Goal: Find specific page/section: Find specific page/section

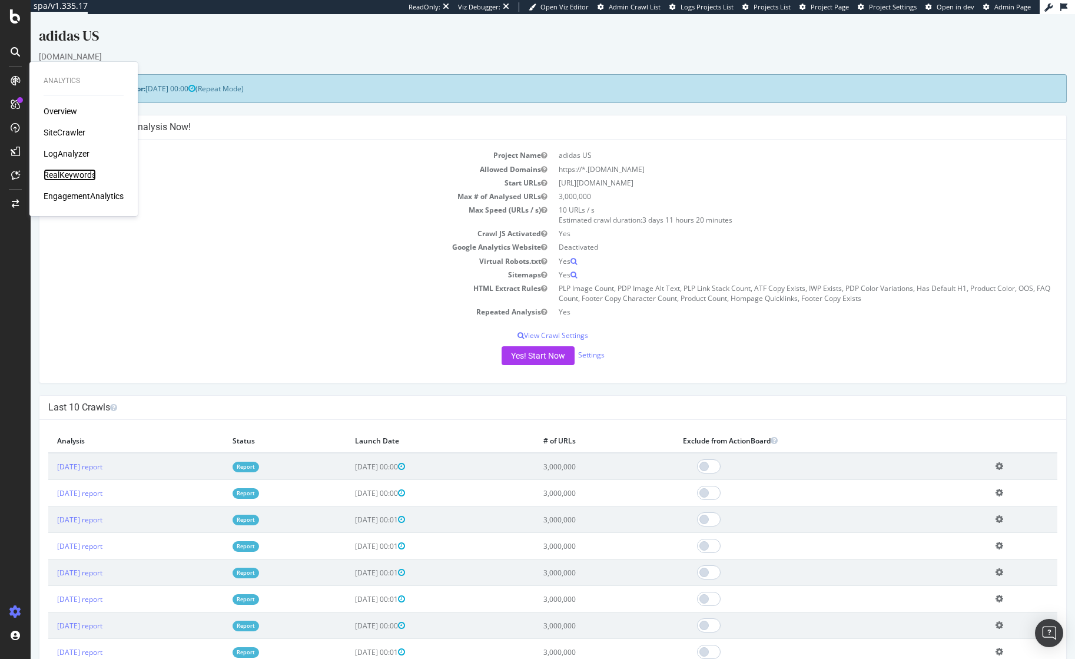
click at [59, 176] on div "RealKeywords" at bounding box center [70, 175] width 52 height 12
